Goal: Use online tool/utility: Utilize a website feature to perform a specific function

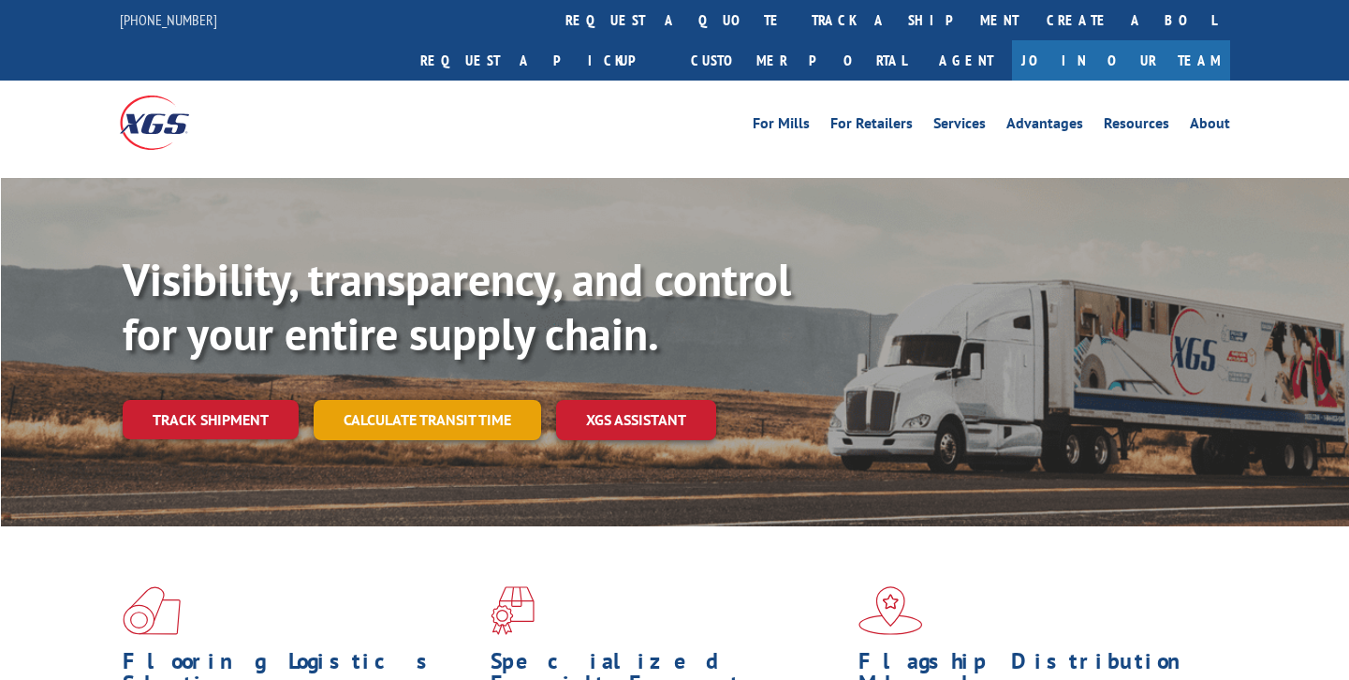
click at [398, 400] on link "Calculate transit time" at bounding box center [428, 420] width 228 height 40
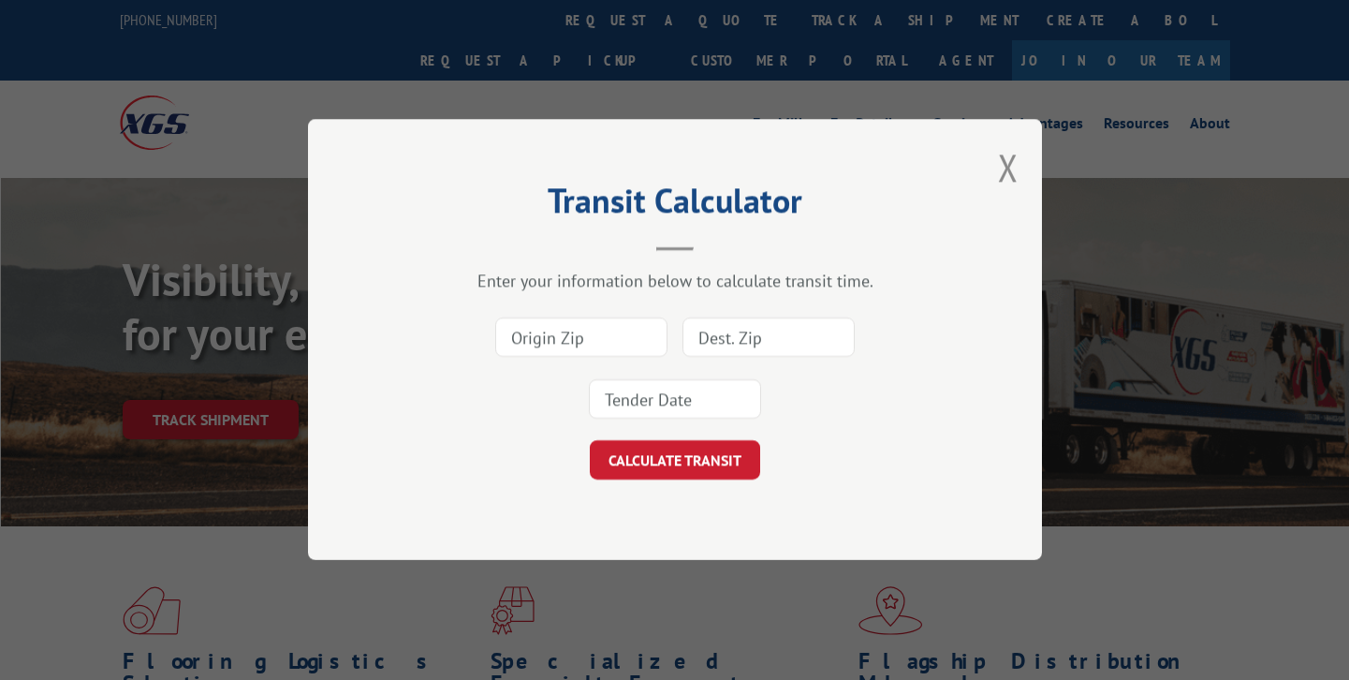
click at [549, 346] on input at bounding box center [581, 337] width 172 height 39
type input "30722"
type input "327207"
click at [623, 384] on input at bounding box center [675, 399] width 172 height 39
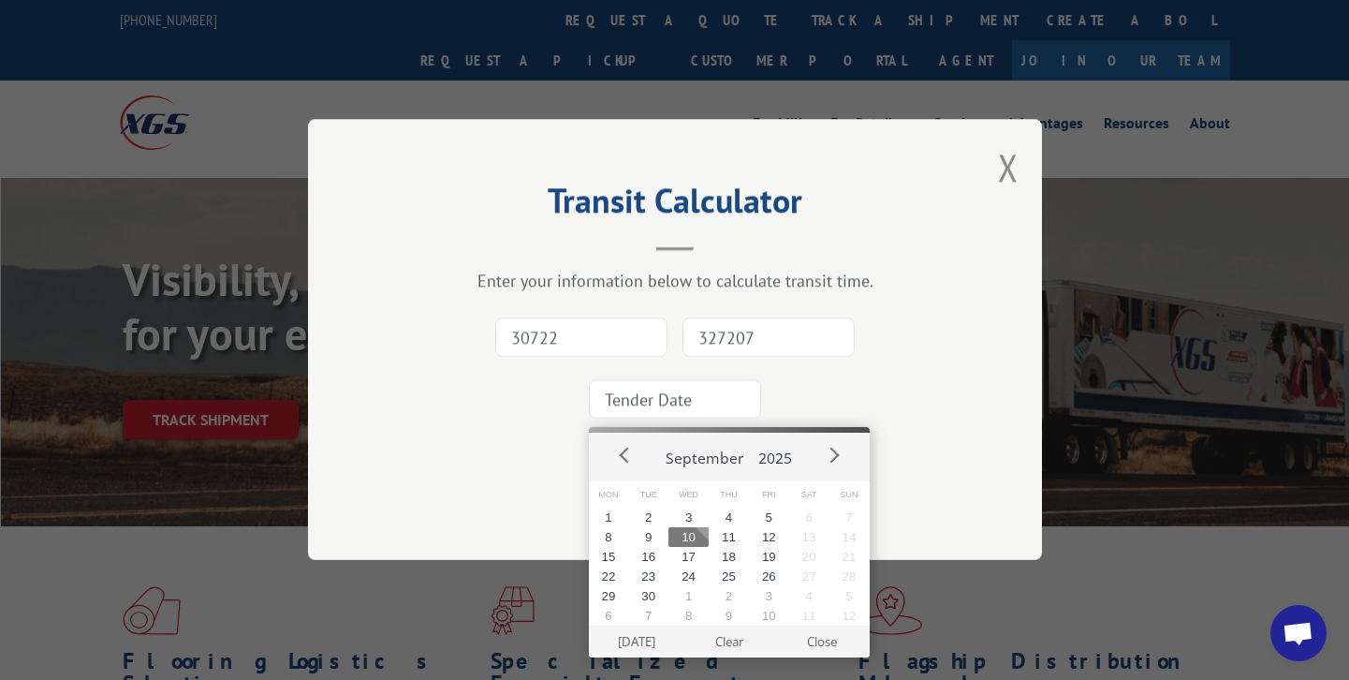
click at [684, 531] on button "10" at bounding box center [689, 537] width 40 height 20
type input "[DATE]"
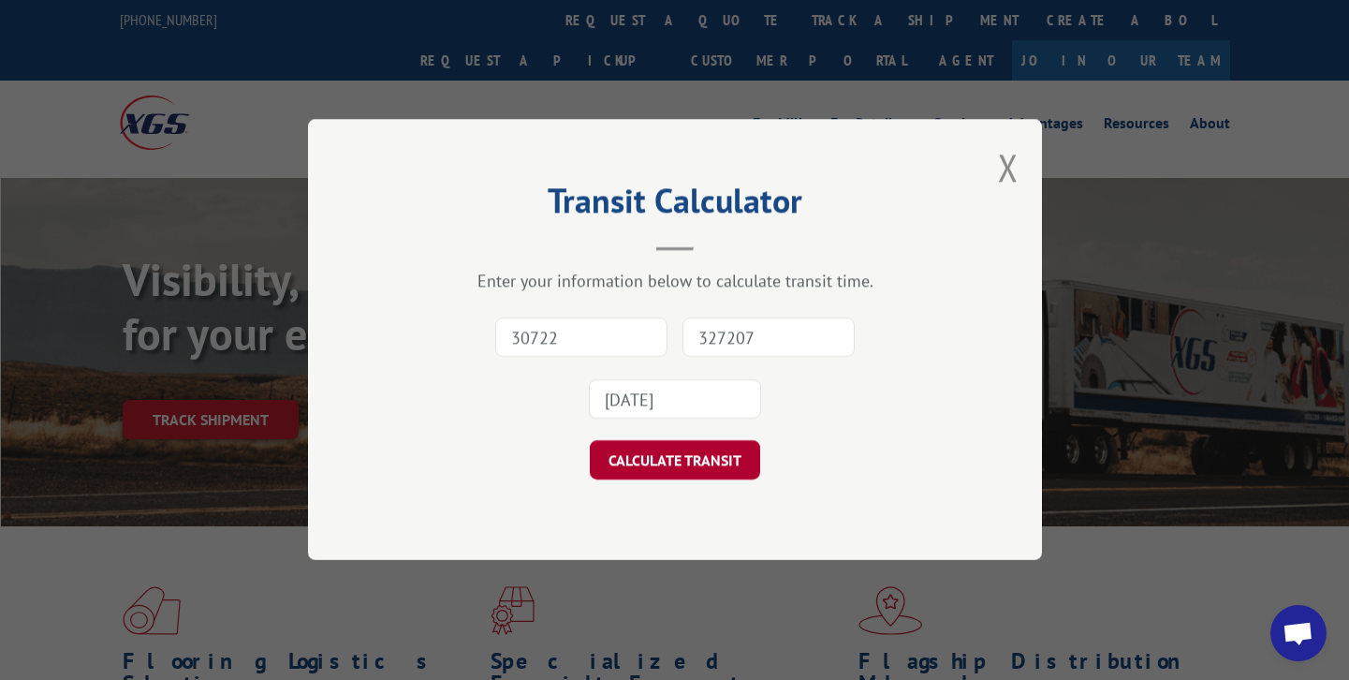
click at [668, 451] on button "CALCULATE TRANSIT" at bounding box center [675, 460] width 170 height 39
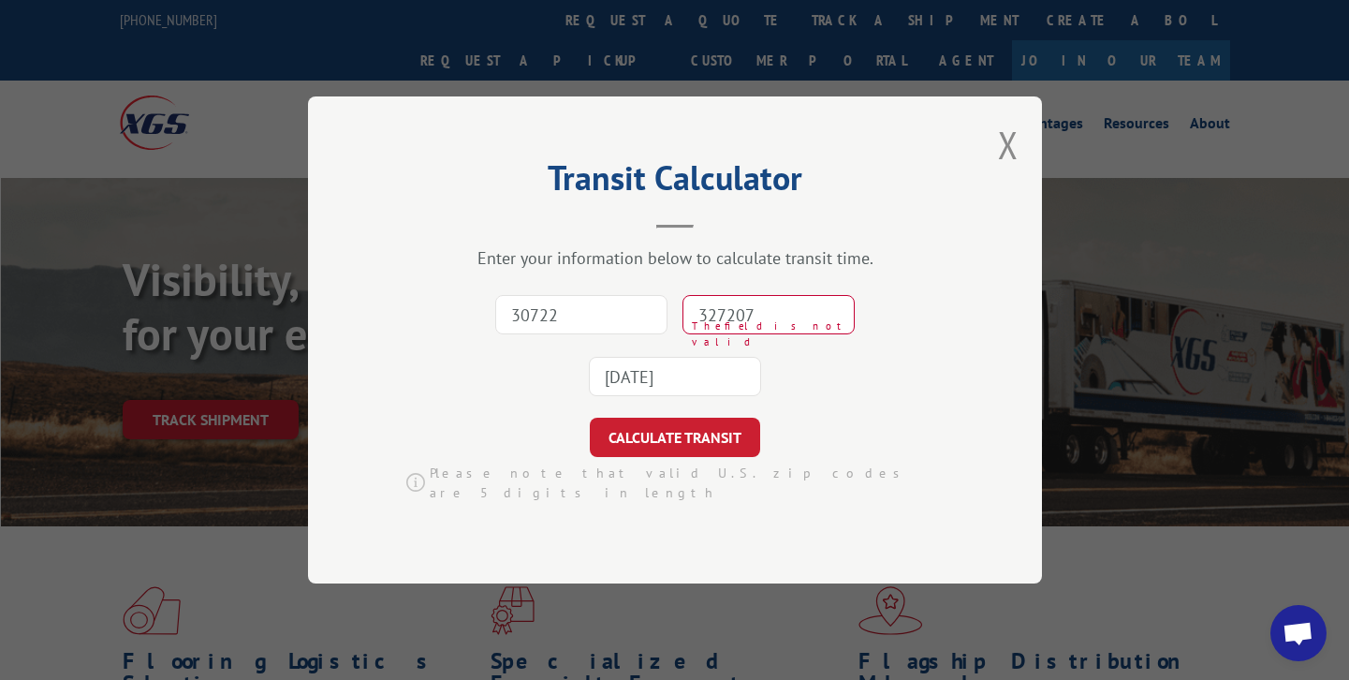
click at [752, 321] on input "327207" at bounding box center [769, 314] width 172 height 39
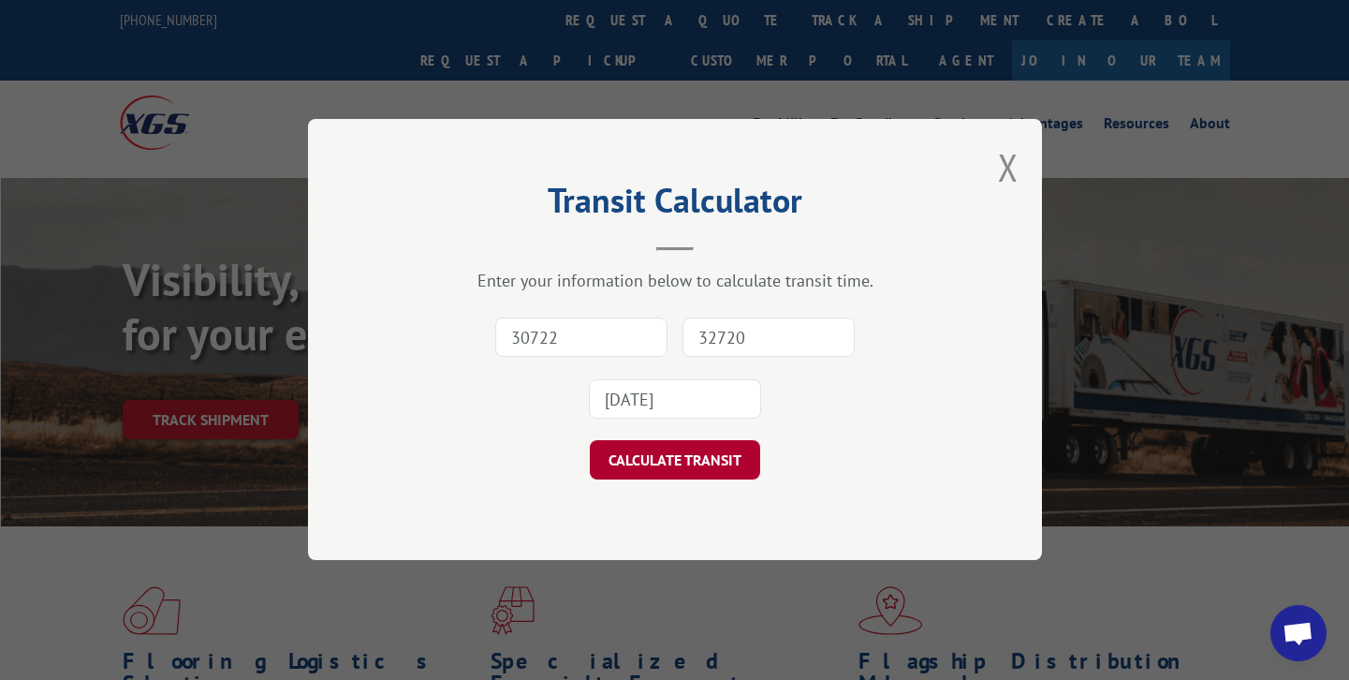
type input "32720"
click at [727, 455] on button "CALCULATE TRANSIT" at bounding box center [675, 460] width 170 height 39
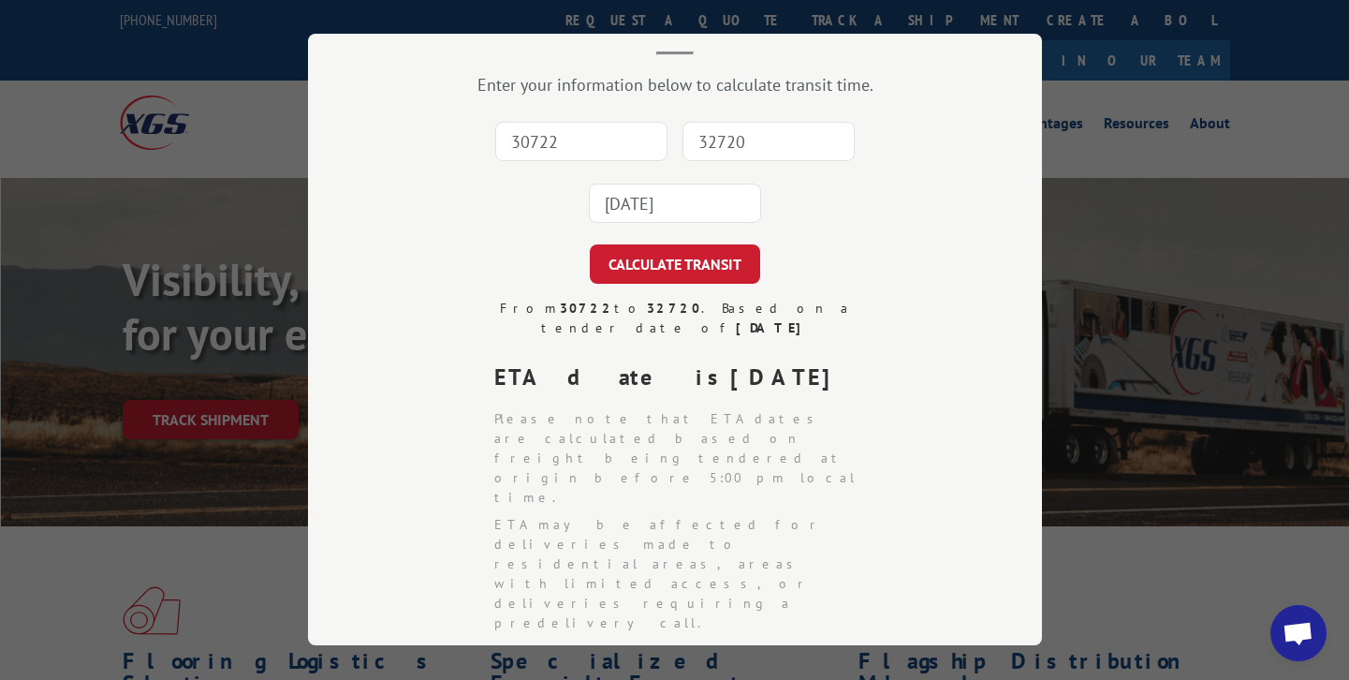
scroll to position [61, 0]
